Goal: Information Seeking & Learning: Learn about a topic

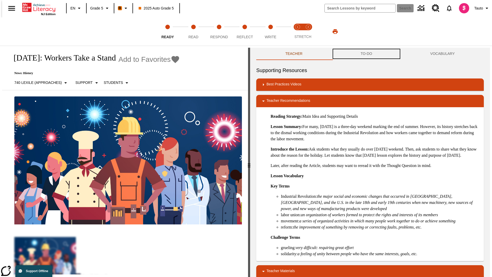
click at [366, 54] on button "TO-DO" at bounding box center [366, 54] width 70 height 12
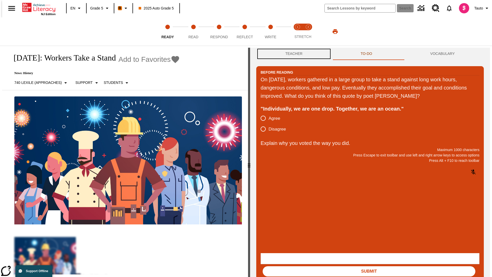
scroll to position [0, 0]
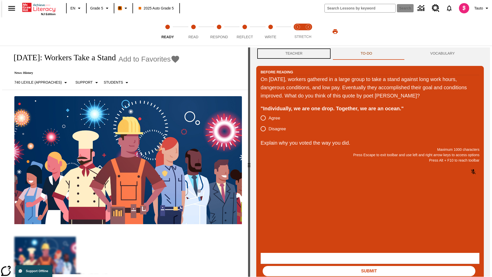
click at [292, 54] on button "Teacher" at bounding box center [293, 53] width 75 height 12
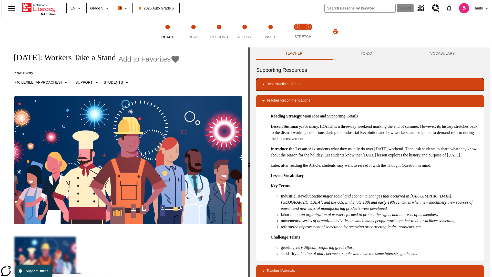
click at [370, 84] on div "Best Practices Videos" at bounding box center [369, 84] width 219 height 6
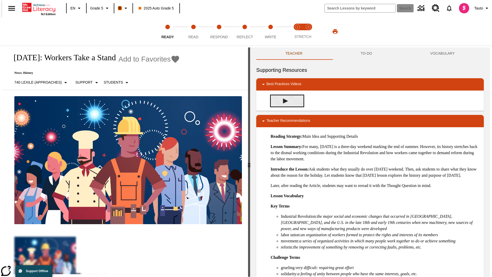
click at [283, 101] on img "Building Academic Vocabulary" at bounding box center [285, 100] width 5 height 5
click at [193, 32] on span "Read" at bounding box center [193, 34] width 10 height 9
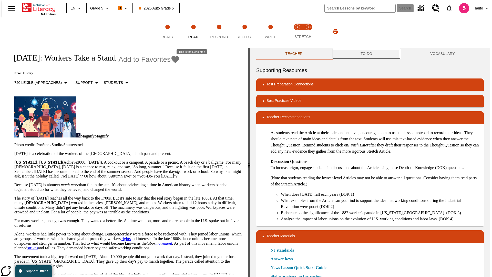
scroll to position [0, 0]
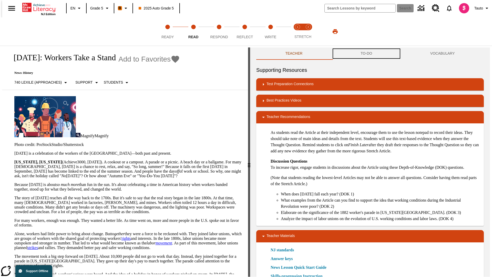
click at [366, 54] on button "TO-DO" at bounding box center [366, 53] width 70 height 12
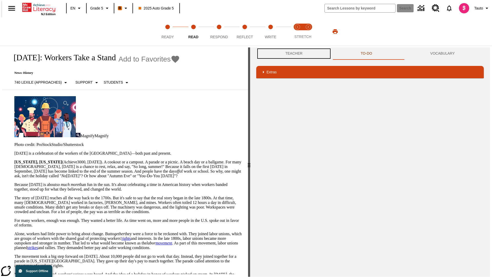
click at [292, 54] on button "Teacher" at bounding box center [293, 53] width 75 height 12
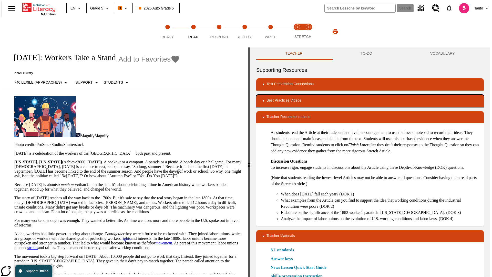
click at [370, 101] on div "Best Practices Videos" at bounding box center [369, 101] width 219 height 6
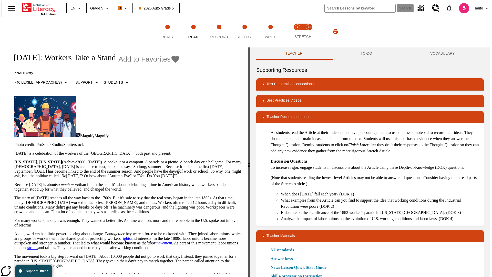
click at [283, 115] on img "Summarization" at bounding box center [285, 117] width 5 height 5
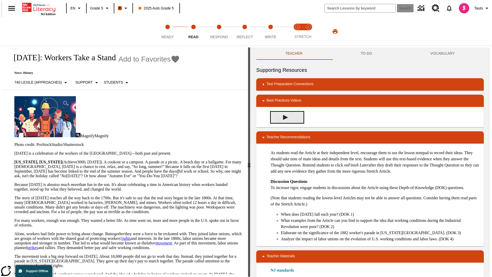
scroll to position [0, 0]
click at [297, 32] on span "Stretch Read step 1 of 2" at bounding box center [297, 34] width 7 height 9
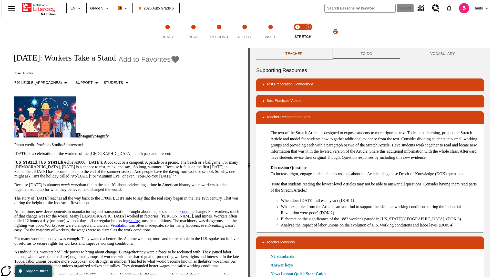
scroll to position [0, 0]
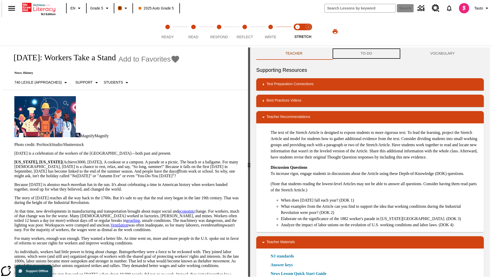
click at [366, 54] on button "TO-DO" at bounding box center [366, 53] width 70 height 12
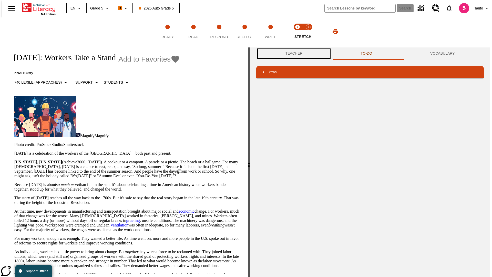
click at [292, 54] on button "Teacher" at bounding box center [293, 53] width 75 height 12
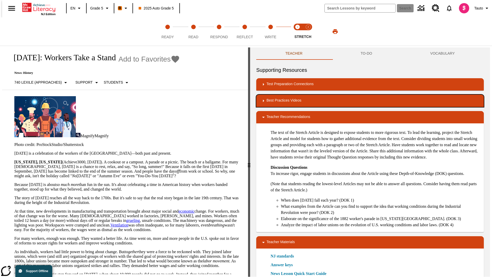
click at [370, 101] on div "Best Practices Videos" at bounding box center [369, 101] width 219 height 6
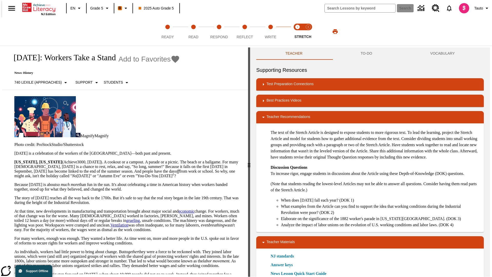
click at [283, 115] on img "Close Reading with the Stretch Article" at bounding box center [285, 117] width 5 height 5
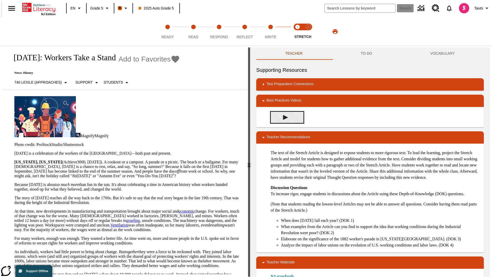
scroll to position [0, 0]
